Goal: Communication & Community: Answer question/provide support

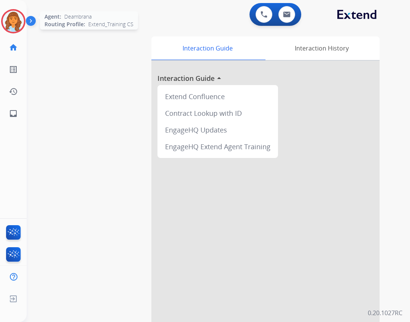
click at [2, 27] on div "Agent: Deambrana Routing Profile: Extend_Training CS" at bounding box center [13, 21] width 24 height 24
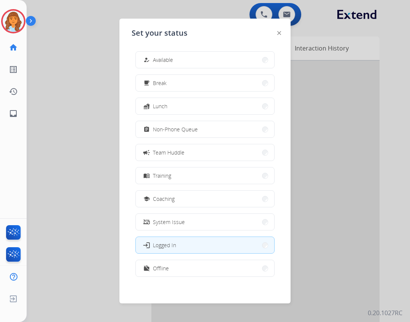
drag, startPoint x: 180, startPoint y: 55, endPoint x: 171, endPoint y: 54, distance: 9.7
click at [176, 55] on button "how_to_reg Available" at bounding box center [205, 60] width 138 height 16
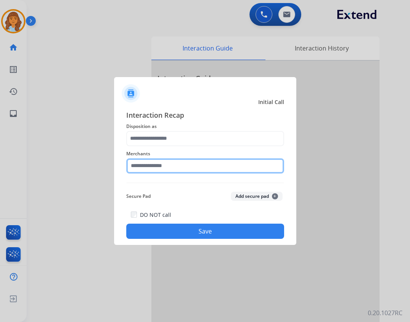
drag, startPoint x: 157, startPoint y: 163, endPoint x: 164, endPoint y: 160, distance: 8.0
click at [163, 160] on input "text" at bounding box center [205, 165] width 158 height 15
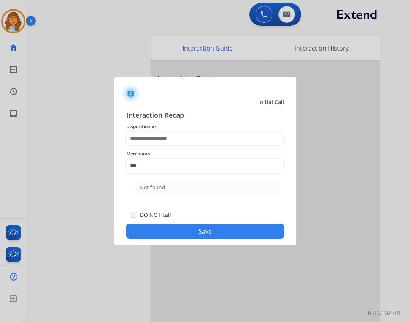
click at [138, 179] on ul "Not found" at bounding box center [206, 190] width 149 height 26
click at [136, 186] on li "Not found" at bounding box center [206, 187] width 145 height 14
type input "*********"
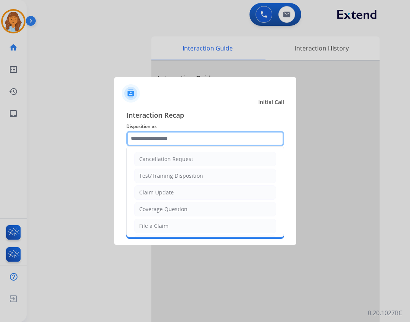
click at [143, 135] on input "text" at bounding box center [205, 138] width 158 height 15
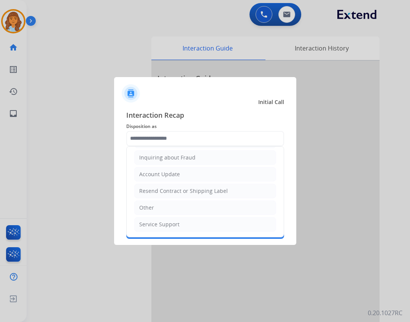
click at [150, 204] on div "Other" at bounding box center [146, 208] width 15 height 8
type input "*****"
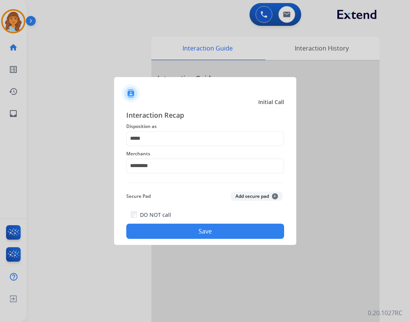
click at [149, 232] on button "Save" at bounding box center [205, 231] width 158 height 15
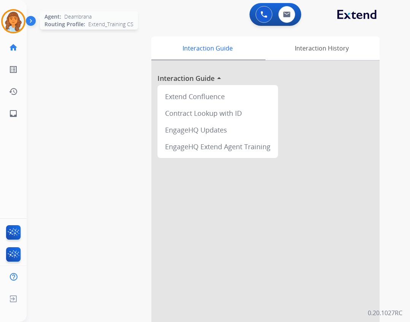
click at [9, 25] on img at bounding box center [13, 21] width 21 height 21
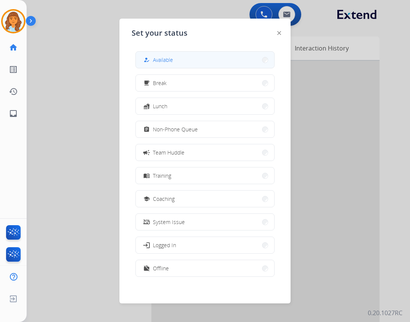
click at [154, 62] on div "how_to_reg Available" at bounding box center [157, 59] width 31 height 9
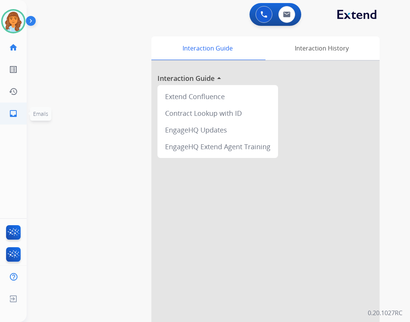
click at [18, 116] on link "inbox Emails" at bounding box center [13, 113] width 21 height 21
select select "**********"
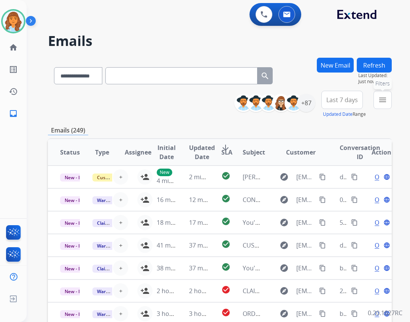
drag, startPoint x: 377, startPoint y: 96, endPoint x: 377, endPoint y: 112, distance: 16.3
click at [377, 96] on button "menu Filters" at bounding box center [382, 100] width 18 height 18
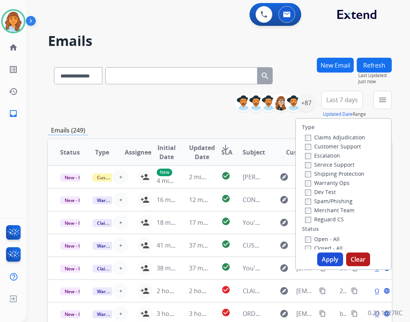
click at [316, 221] on label "Reguard CS" at bounding box center [324, 219] width 39 height 7
drag, startPoint x: 308, startPoint y: 239, endPoint x: 307, endPoint y: 234, distance: 5.4
click at [308, 239] on label "Open - All" at bounding box center [322, 239] width 35 height 7
click at [314, 147] on label "Customer Support" at bounding box center [333, 146] width 56 height 7
click at [329, 172] on label "Shipping Protection" at bounding box center [334, 173] width 59 height 7
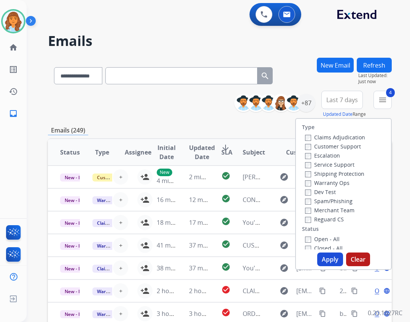
click at [336, 263] on button "Apply" at bounding box center [330, 260] width 26 height 14
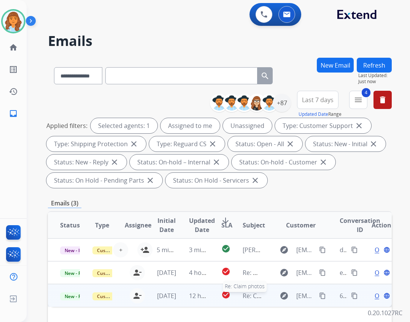
click at [258, 293] on span "Re: Claim photos" at bounding box center [266, 296] width 48 height 8
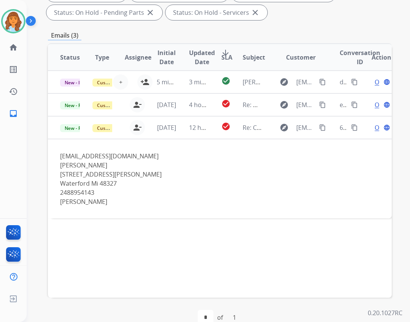
scroll to position [183, 0]
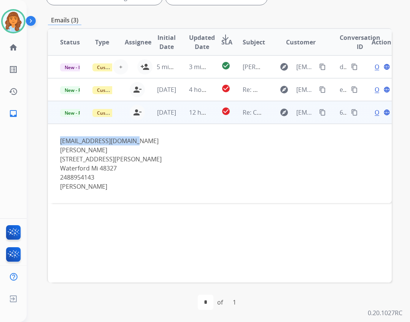
drag, startPoint x: 132, startPoint y: 141, endPoint x: 49, endPoint y: 130, distance: 83.5
click at [48, 130] on td "[EMAIL_ADDRESS][DOMAIN_NAME] [PERSON_NAME] [STREET_ADDRESS][GEOGRAPHIC_DATA][PE…" at bounding box center [187, 163] width 279 height 79
copy div "[EMAIL_ADDRESS][DOMAIN_NAME]"
click at [374, 112] on span "Open" at bounding box center [382, 112] width 16 height 9
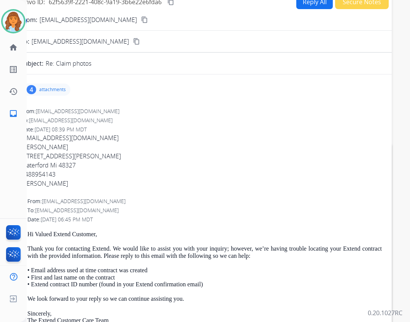
scroll to position [69, 0]
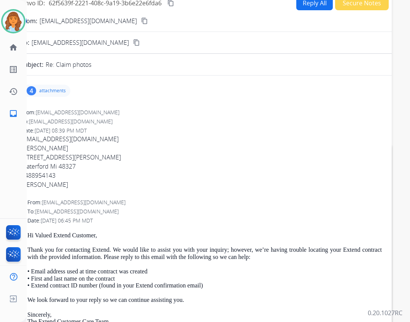
click at [68, 88] on div "4 attachments" at bounding box center [46, 91] width 48 height 12
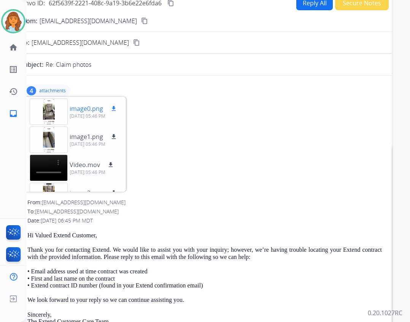
click at [79, 109] on p "image0.png" at bounding box center [86, 108] width 33 height 9
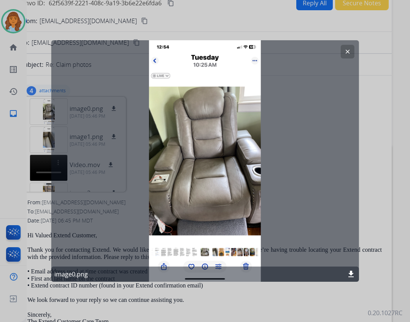
click at [361, 276] on div at bounding box center [205, 161] width 410 height 322
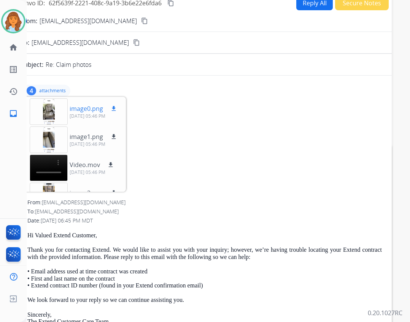
click at [87, 112] on p "image0.png" at bounding box center [86, 108] width 33 height 9
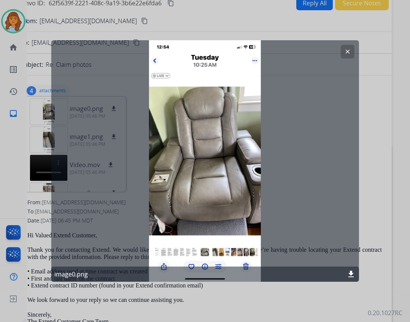
click at [350, 272] on mat-icon "download" at bounding box center [350, 274] width 9 height 9
click at [343, 49] on mat-icon "clear" at bounding box center [346, 51] width 7 height 7
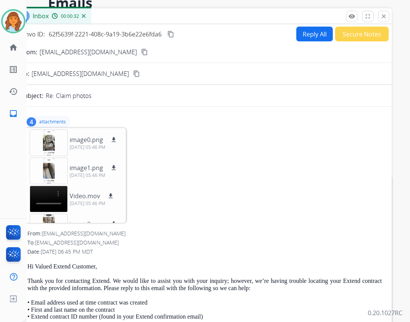
scroll to position [0, 0]
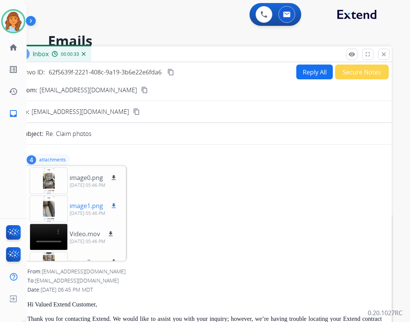
click at [49, 207] on div at bounding box center [49, 209] width 38 height 27
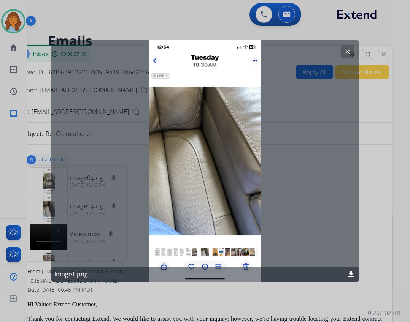
click at [351, 51] on button "clear" at bounding box center [347, 52] width 14 height 14
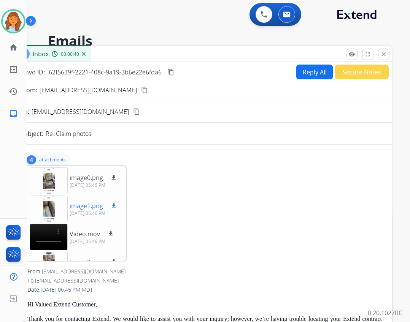
click at [53, 214] on div at bounding box center [49, 209] width 38 height 27
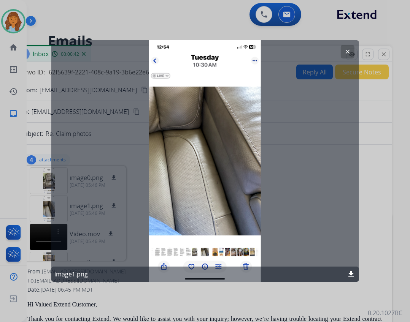
click at [351, 278] on mat-icon "download" at bounding box center [350, 274] width 9 height 9
click at [343, 52] on button "clear" at bounding box center [347, 52] width 14 height 14
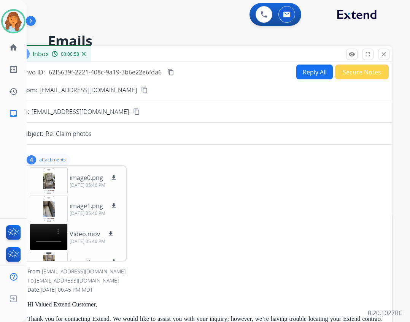
click at [312, 69] on button "Reply All" at bounding box center [314, 72] width 36 height 15
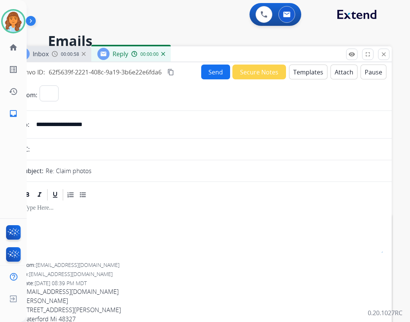
select select "**********"
click at [298, 79] on button "Templates" at bounding box center [308, 72] width 38 height 15
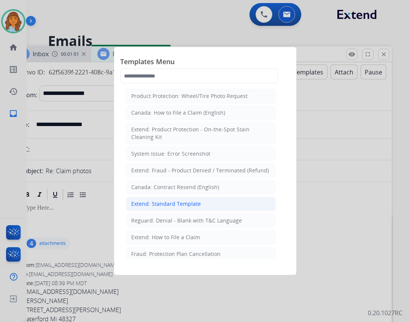
click at [174, 207] on div "Extend: Standard Template" at bounding box center [166, 204] width 70 height 8
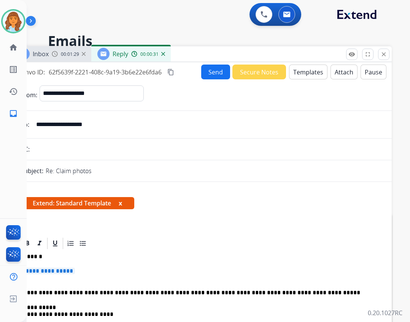
click at [39, 256] on p "******" at bounding box center [198, 256] width 349 height 7
click at [75, 274] on span "**********" at bounding box center [49, 271] width 51 height 6
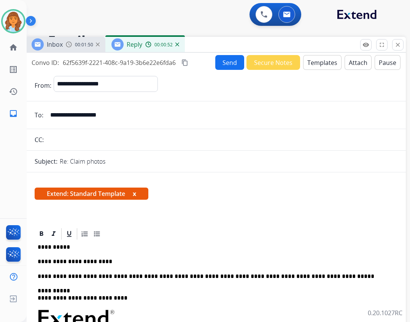
drag, startPoint x: 203, startPoint y: 60, endPoint x: 221, endPoint y: 42, distance: 25.5
click at [221, 42] on div "Inbox 00:01:50 Reply 00:00:52" at bounding box center [215, 45] width 380 height 16
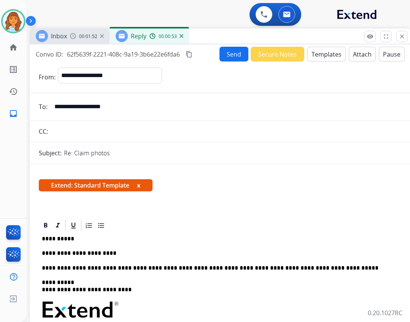
click at [115, 251] on p "**********" at bounding box center [216, 253] width 349 height 7
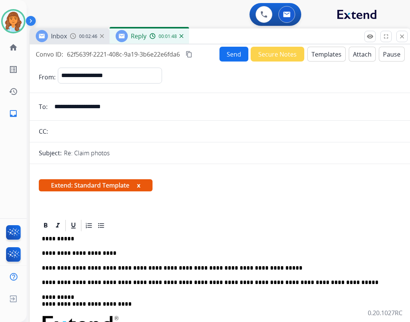
click at [233, 51] on button "Send" at bounding box center [233, 54] width 29 height 15
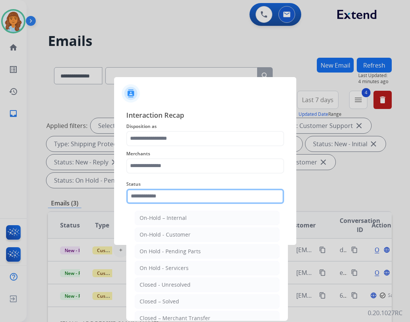
click at [159, 193] on input "text" at bounding box center [205, 196] width 158 height 15
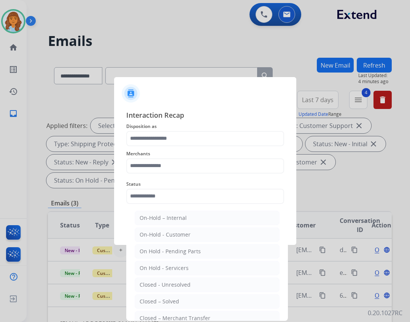
drag, startPoint x: 175, startPoint y: 303, endPoint x: 175, endPoint y: 278, distance: 25.5
click at [175, 300] on div "Closed – Solved" at bounding box center [159, 302] width 40 height 8
type input "**********"
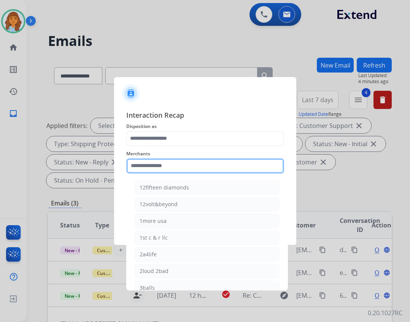
click at [160, 171] on input "text" at bounding box center [205, 165] width 158 height 15
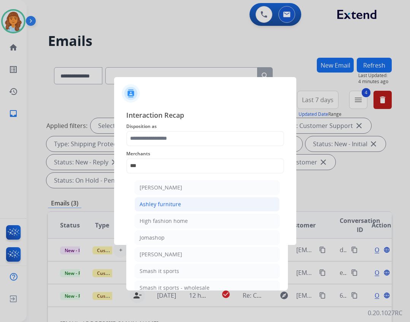
click at [199, 210] on li "Ashley furniture" at bounding box center [206, 204] width 145 height 14
type input "**********"
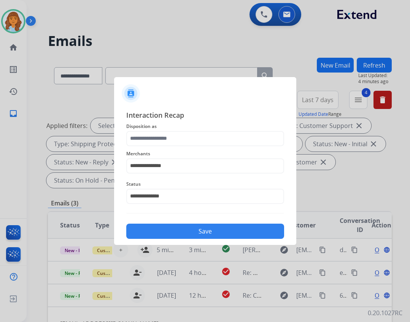
click at [179, 149] on span "Merchants" at bounding box center [205, 153] width 158 height 9
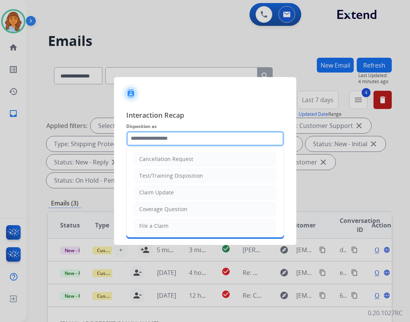
click at [180, 142] on input "text" at bounding box center [205, 138] width 158 height 15
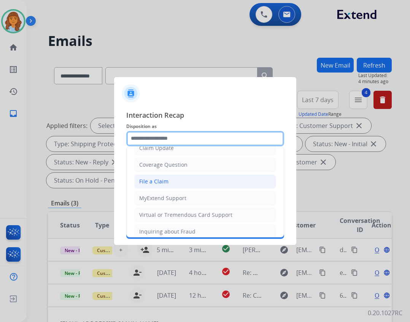
scroll to position [119, 0]
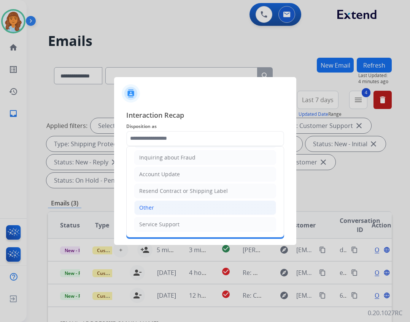
click at [179, 208] on li "Other" at bounding box center [205, 208] width 142 height 14
type input "*****"
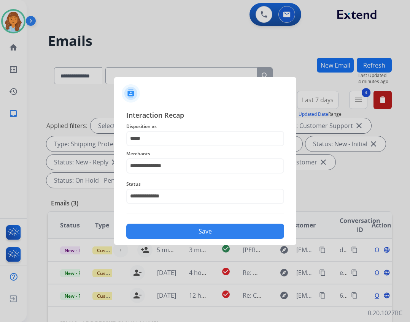
click at [185, 232] on button "Save" at bounding box center [205, 231] width 158 height 15
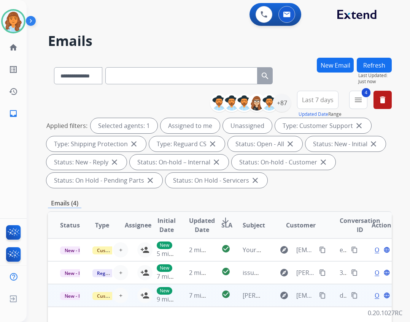
click at [182, 312] on td at bounding box center [187, 319] width 279 height 25
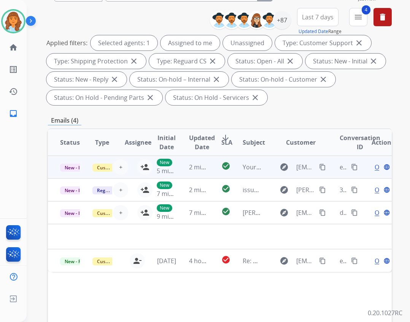
scroll to position [183, 0]
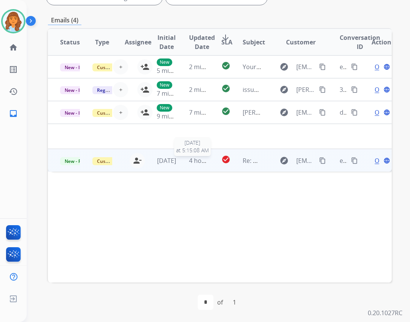
click at [185, 160] on td "4 hours ago [DATE] 5:15:08 AM" at bounding box center [193, 160] width 32 height 23
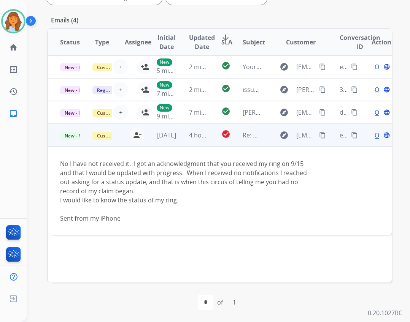
click at [373, 136] on div "Open language" at bounding box center [381, 135] width 20 height 9
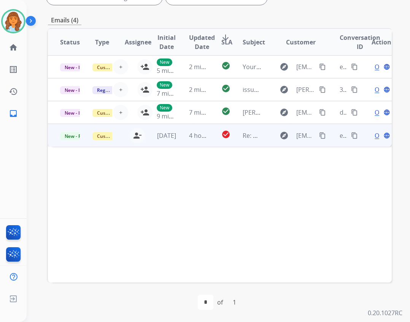
click at [374, 137] on span "Open" at bounding box center [382, 135] width 16 height 9
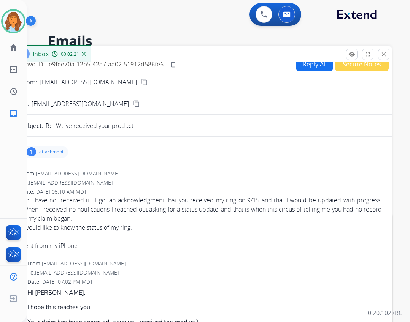
scroll to position [0, 0]
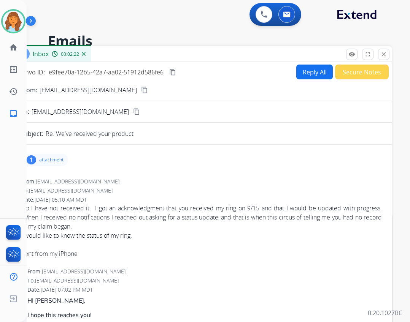
click at [297, 74] on button "Reply All" at bounding box center [314, 72] width 36 height 15
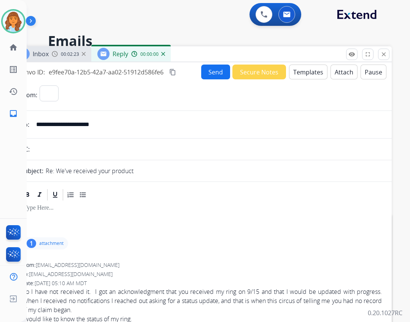
select select "**********"
click at [297, 70] on button "Templates" at bounding box center [308, 72] width 38 height 15
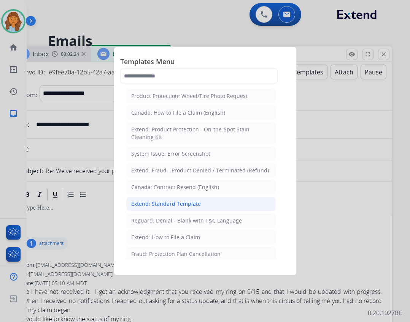
click at [161, 207] on div "Extend: Standard Template" at bounding box center [166, 204] width 70 height 8
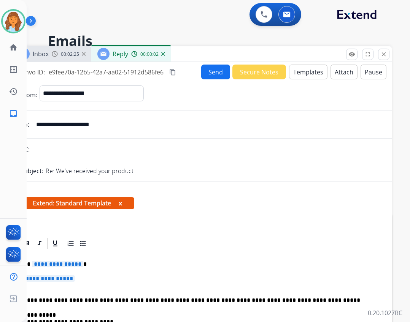
click at [77, 263] on span "**********" at bounding box center [57, 264] width 51 height 6
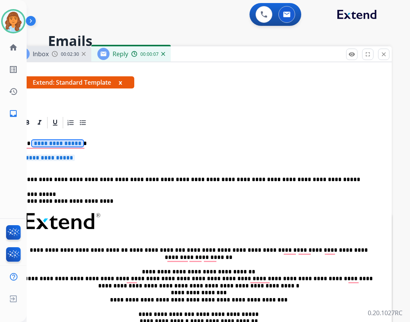
scroll to position [38, 0]
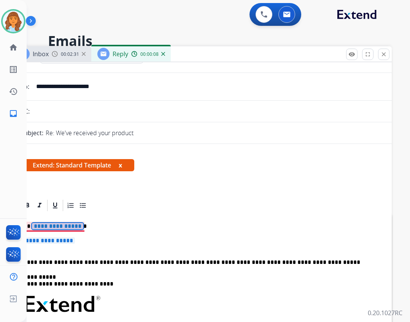
click at [52, 229] on app-office-email-editor "**********" at bounding box center [202, 309] width 362 height 220
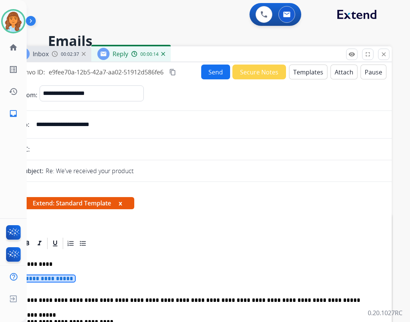
click at [57, 282] on span "**********" at bounding box center [49, 278] width 51 height 6
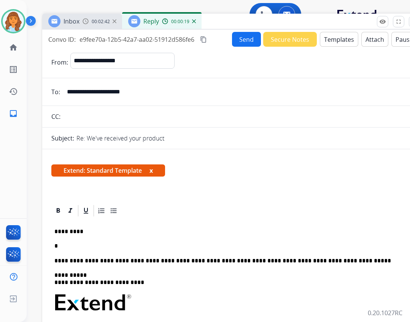
drag, startPoint x: 268, startPoint y: 51, endPoint x: 299, endPoint y: 18, distance: 44.9
click at [299, 18] on div "Inbox 00:02:42 Reply 00:00:19" at bounding box center [232, 22] width 380 height 16
click at [67, 248] on p "*" at bounding box center [228, 246] width 349 height 7
click at [221, 227] on div "**********" at bounding box center [232, 324] width 362 height 213
click at [217, 229] on p "*********" at bounding box center [228, 231] width 349 height 7
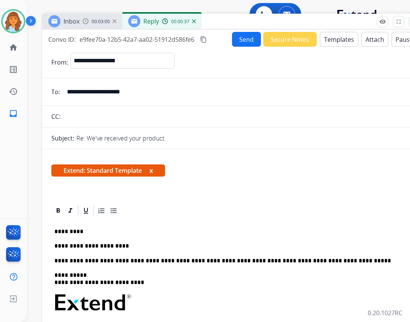
click at [134, 243] on p "**********" at bounding box center [228, 246] width 349 height 7
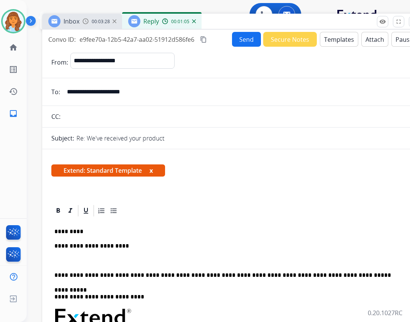
click at [21, 14] on img at bounding box center [13, 21] width 21 height 21
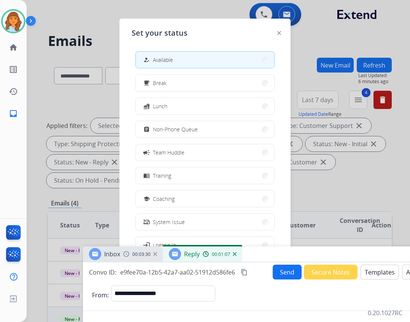
drag, startPoint x: 206, startPoint y: 23, endPoint x: 247, endPoint y: 251, distance: 232.0
click at [245, 256] on div "Inbox 00:03:30 Reply 00:01:07" at bounding box center [273, 255] width 380 height 16
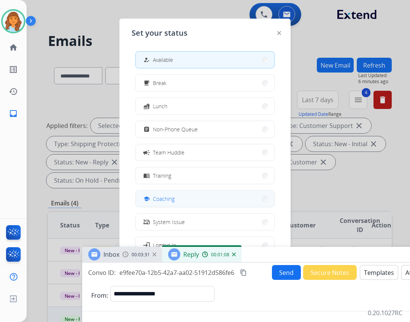
click at [211, 198] on button "school Coaching" at bounding box center [205, 199] width 138 height 16
